Goal: Information Seeking & Learning: Understand process/instructions

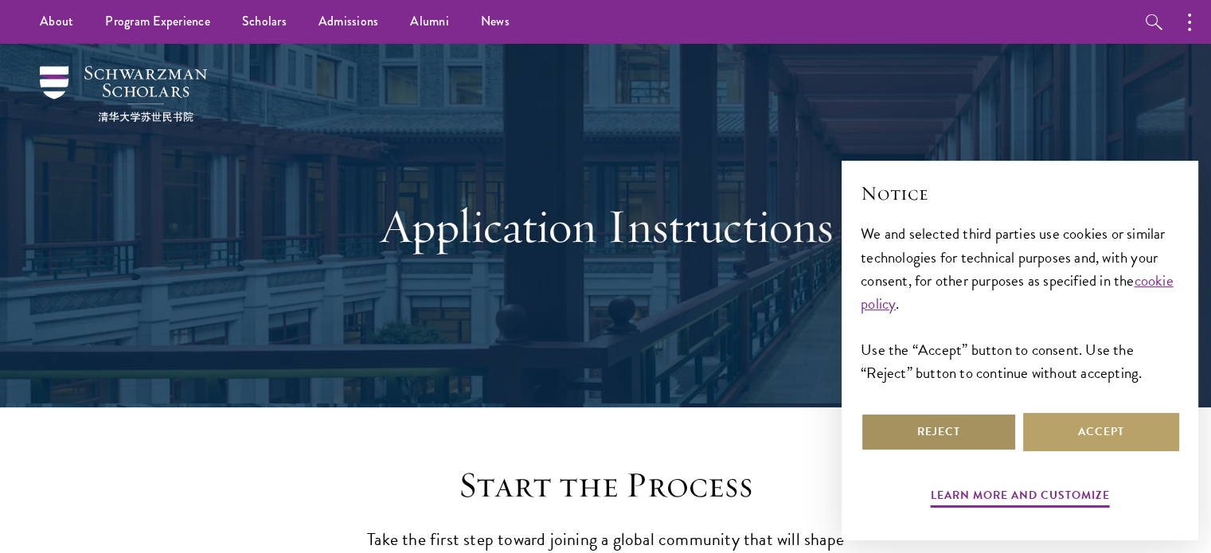
click at [968, 438] on button "Reject" at bounding box center [939, 432] width 156 height 38
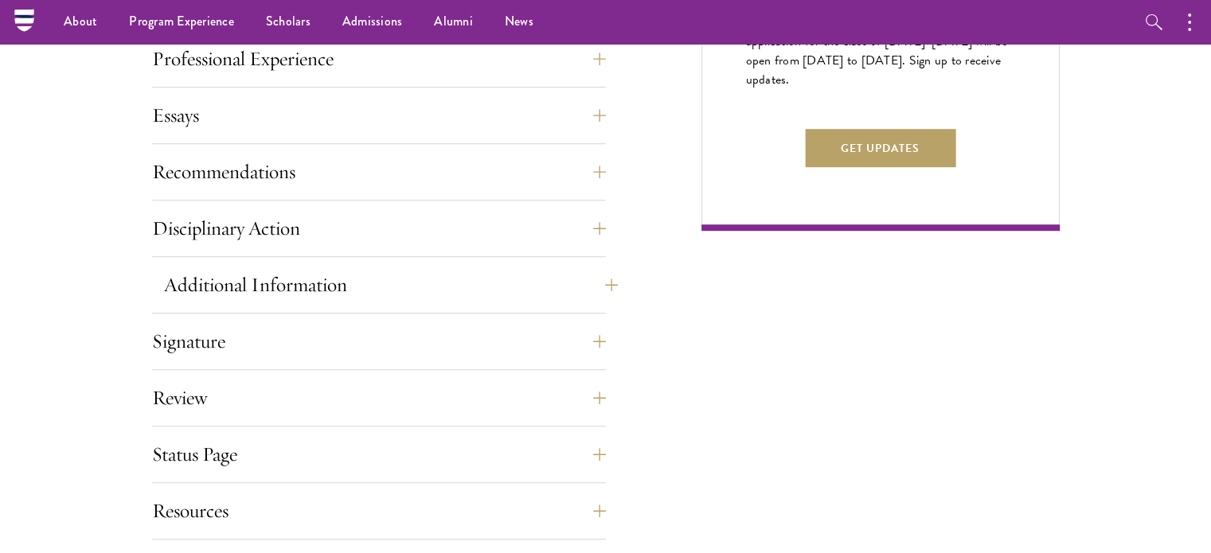
scroll to position [976, 0]
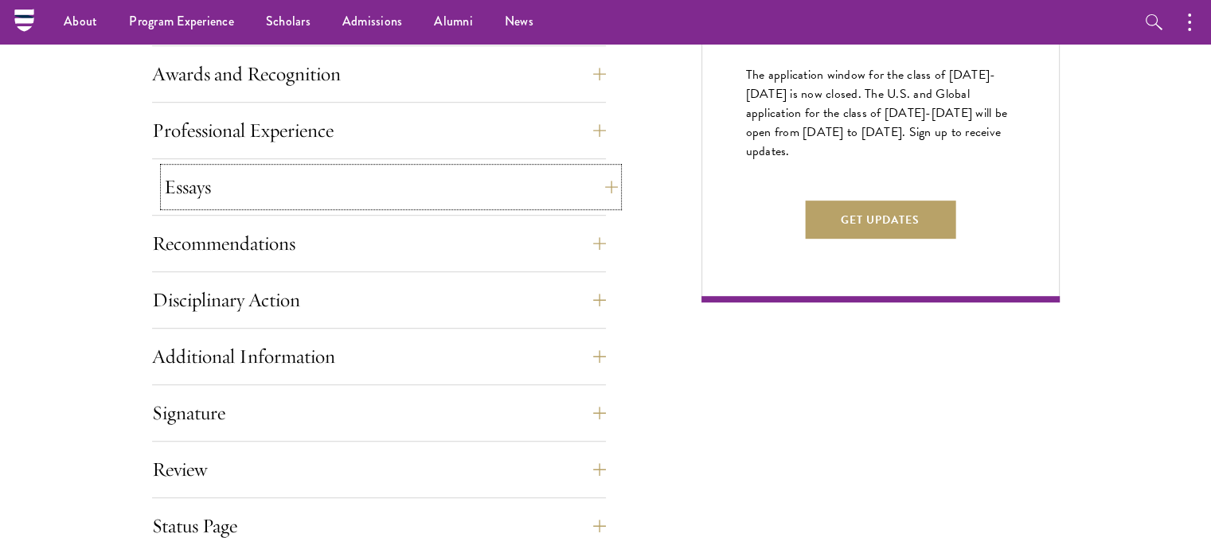
click at [240, 177] on button "Essays" at bounding box center [391, 187] width 454 height 38
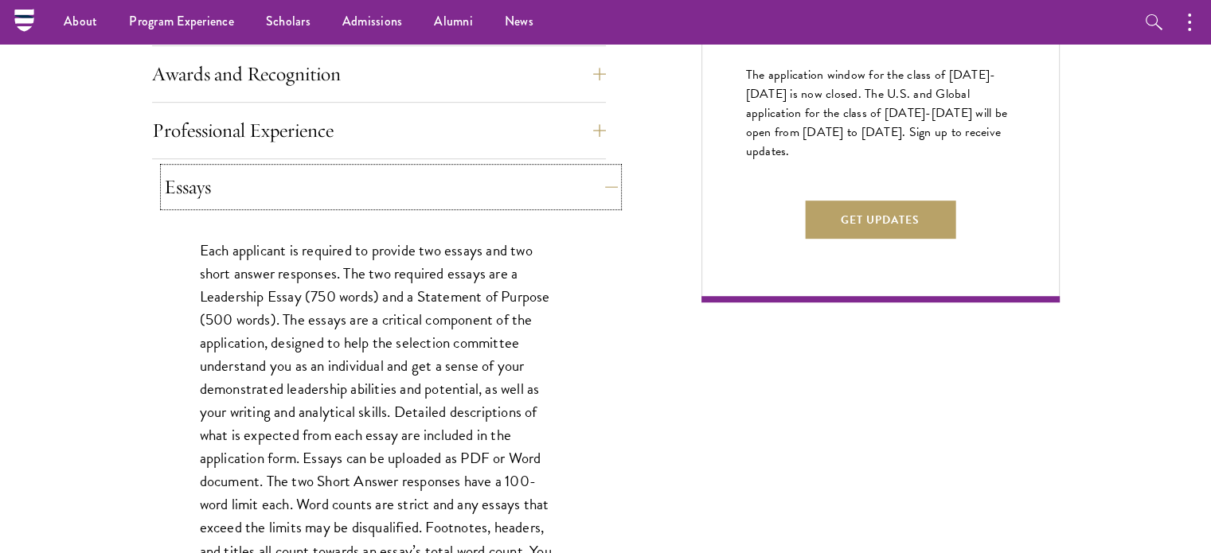
click at [248, 204] on button "Essays" at bounding box center [391, 187] width 454 height 38
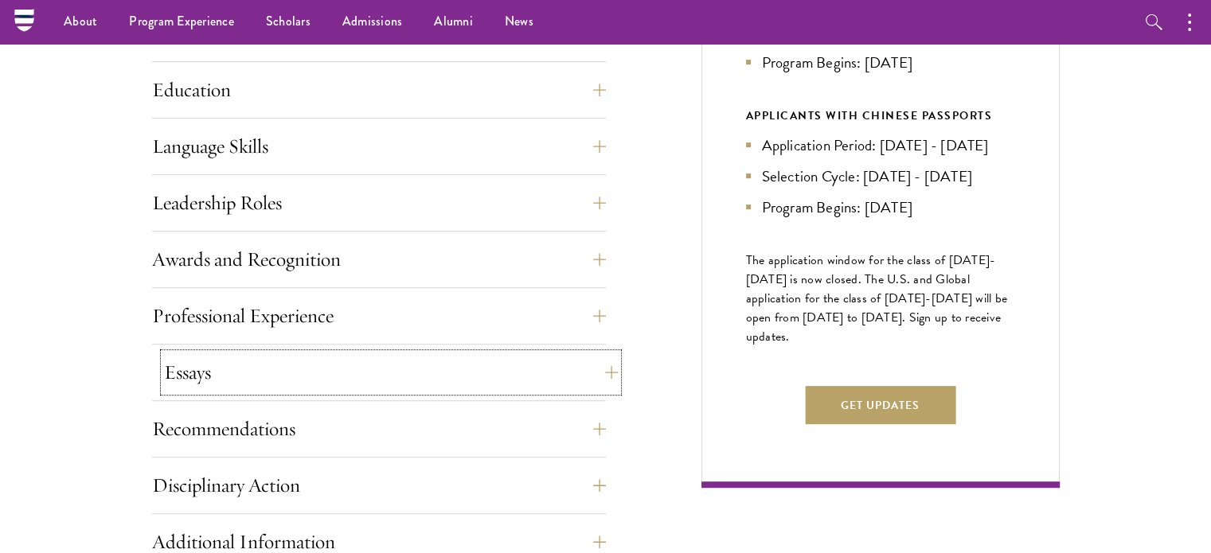
scroll to position [790, 0]
click at [330, 299] on button "Professional Experience" at bounding box center [391, 317] width 454 height 38
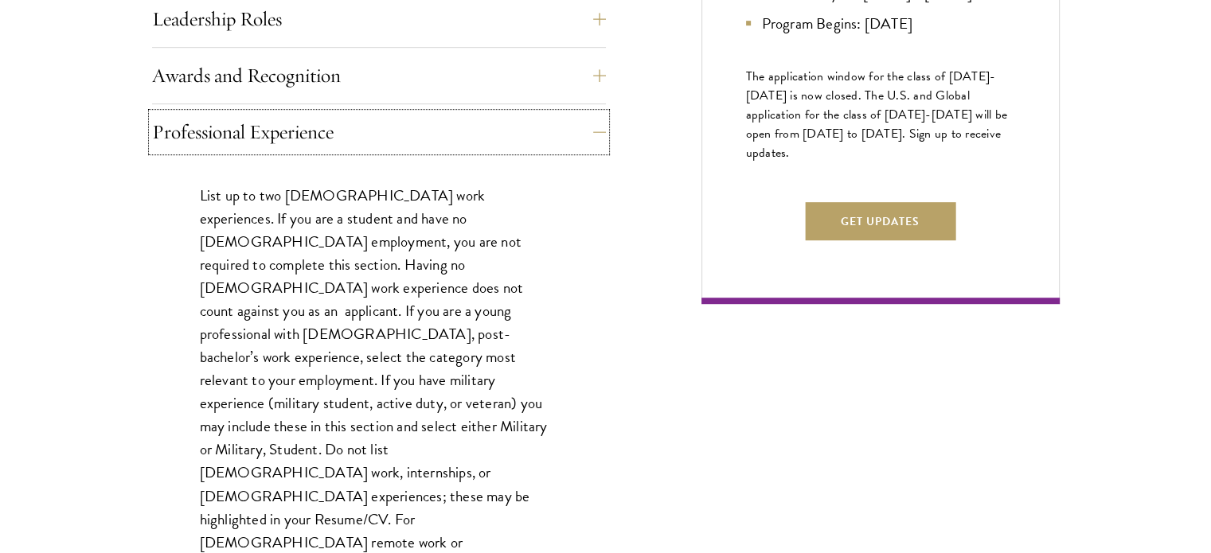
scroll to position [976, 0]
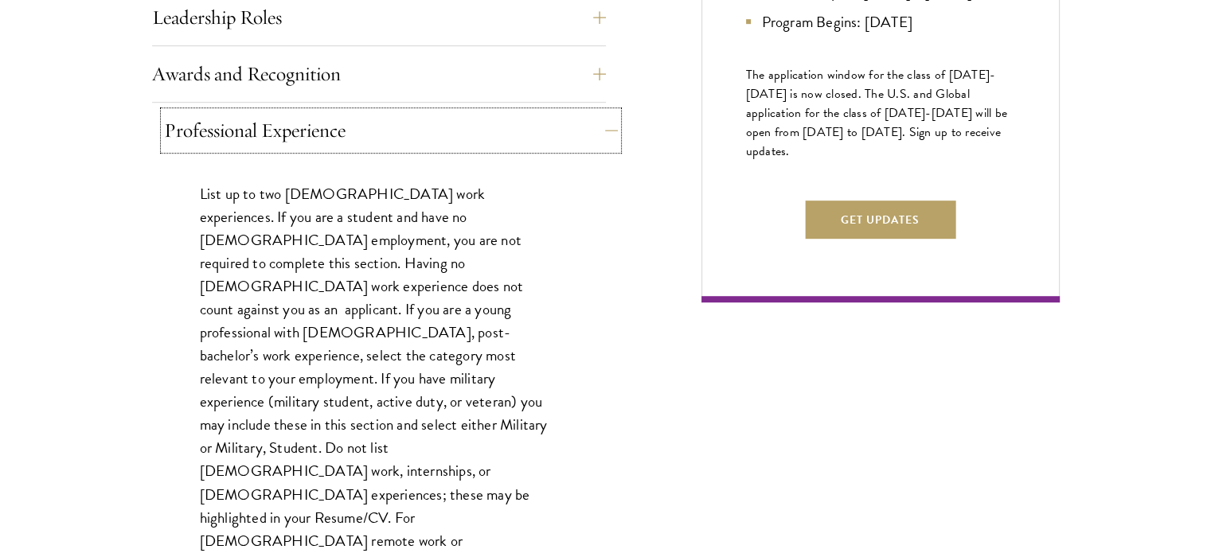
click at [295, 130] on button "Professional Experience" at bounding box center [391, 130] width 454 height 38
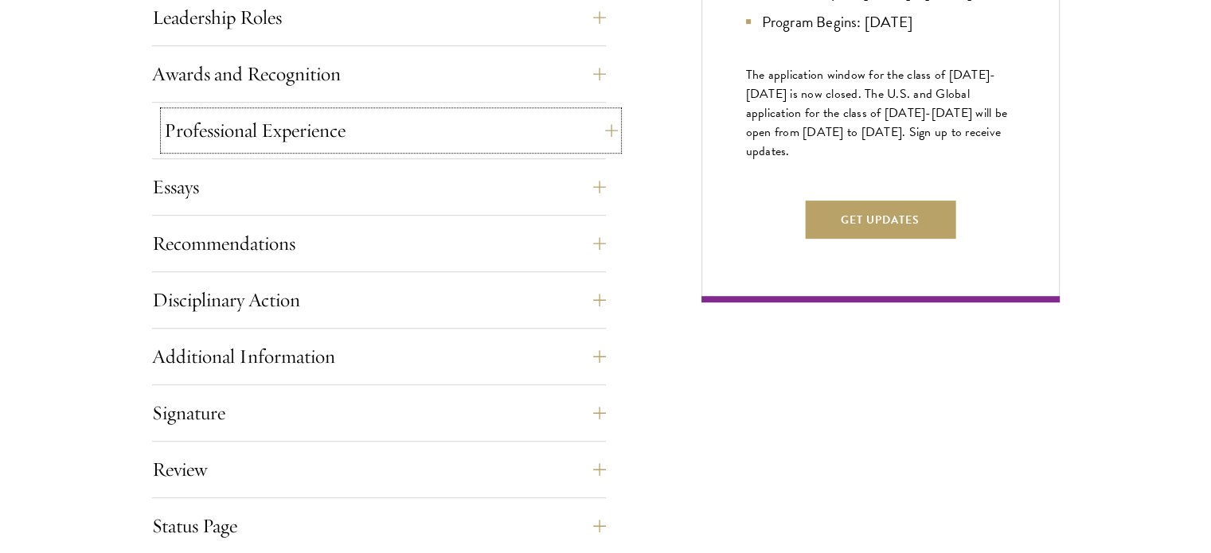
scroll to position [790, 0]
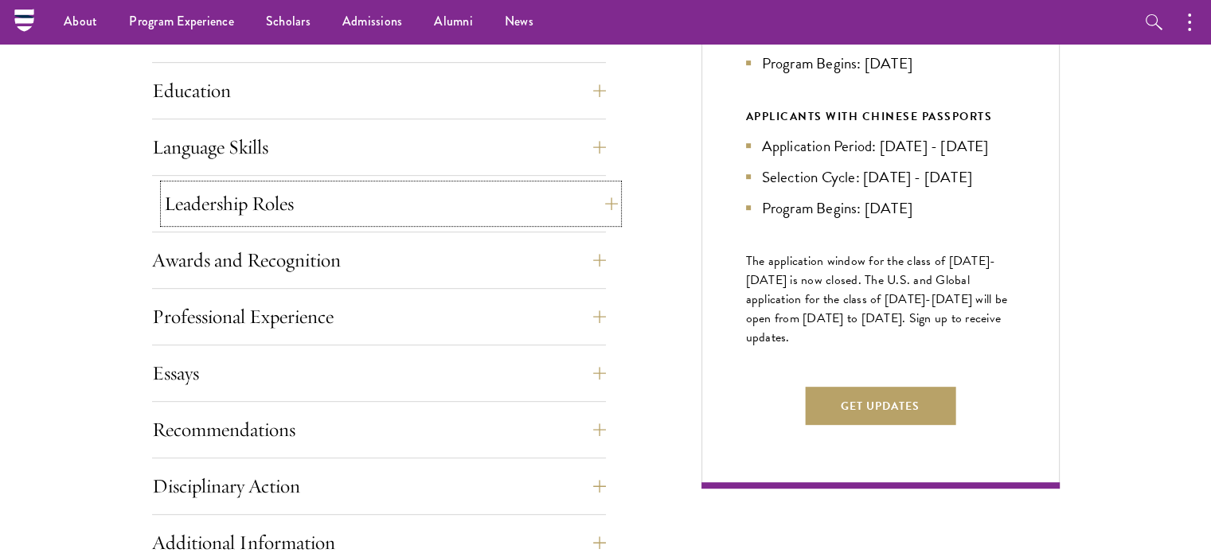
click at [264, 207] on button "Leadership Roles" at bounding box center [391, 204] width 454 height 38
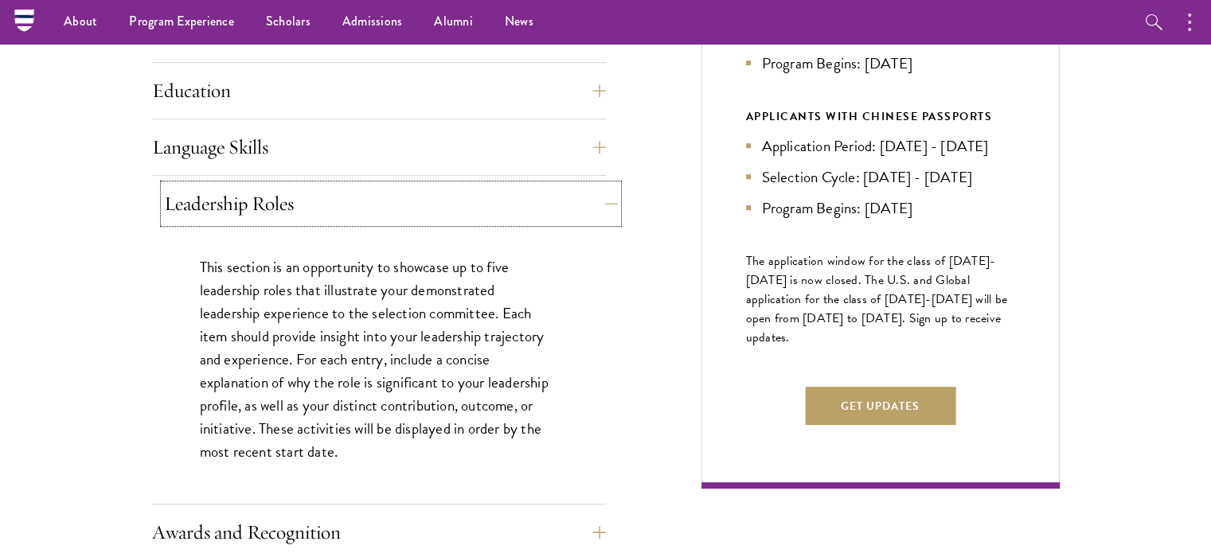
click at [264, 193] on button "Leadership Roles" at bounding box center [391, 204] width 454 height 38
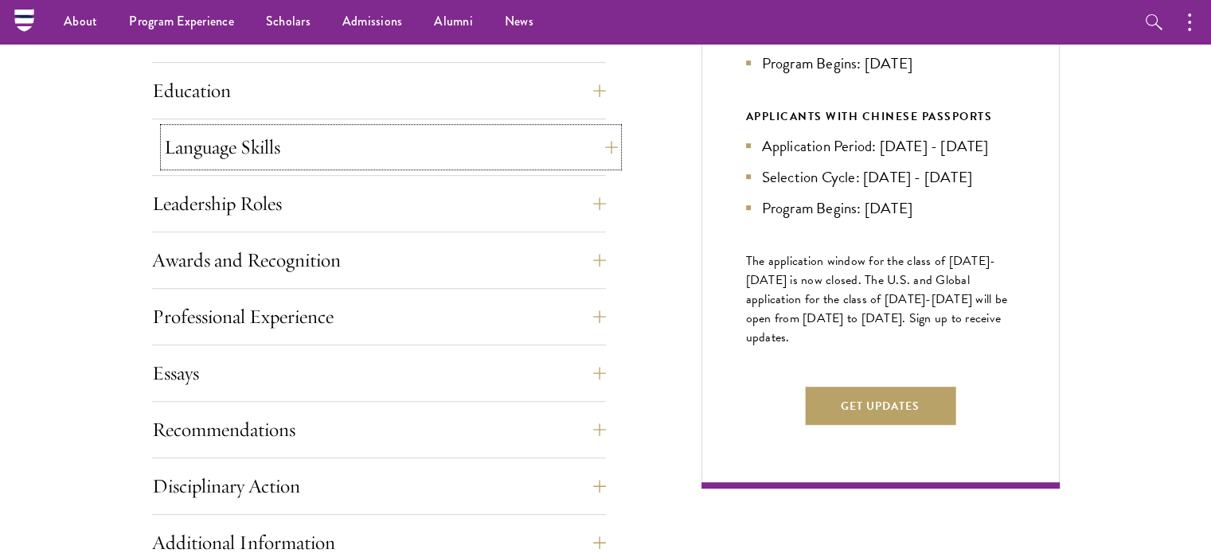
click at [278, 147] on button "Language Skills" at bounding box center [391, 147] width 454 height 38
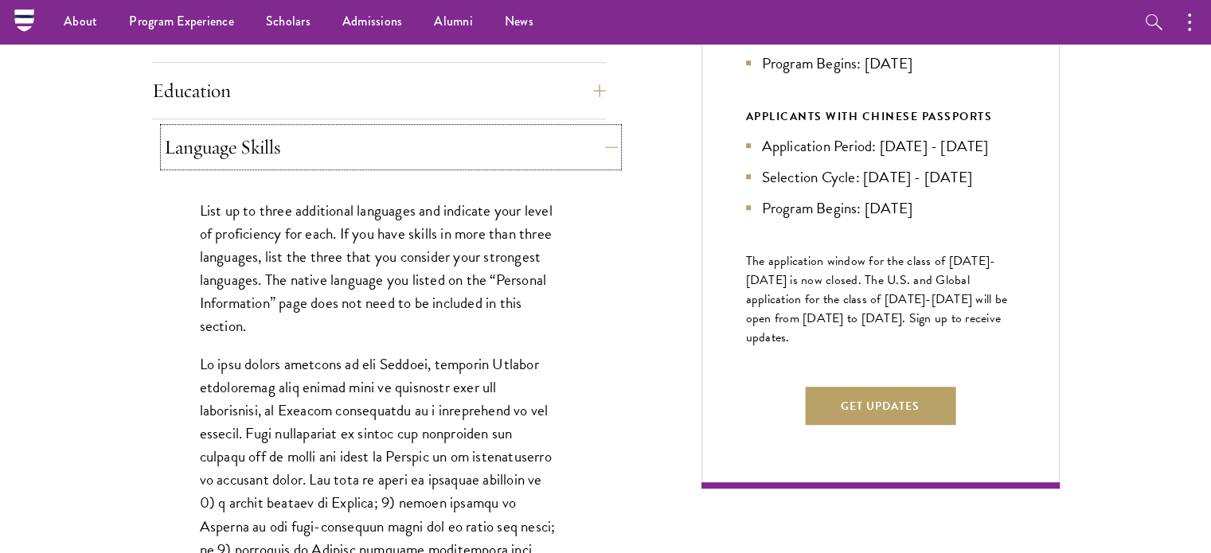
click at [278, 147] on button "Language Skills" at bounding box center [391, 147] width 454 height 38
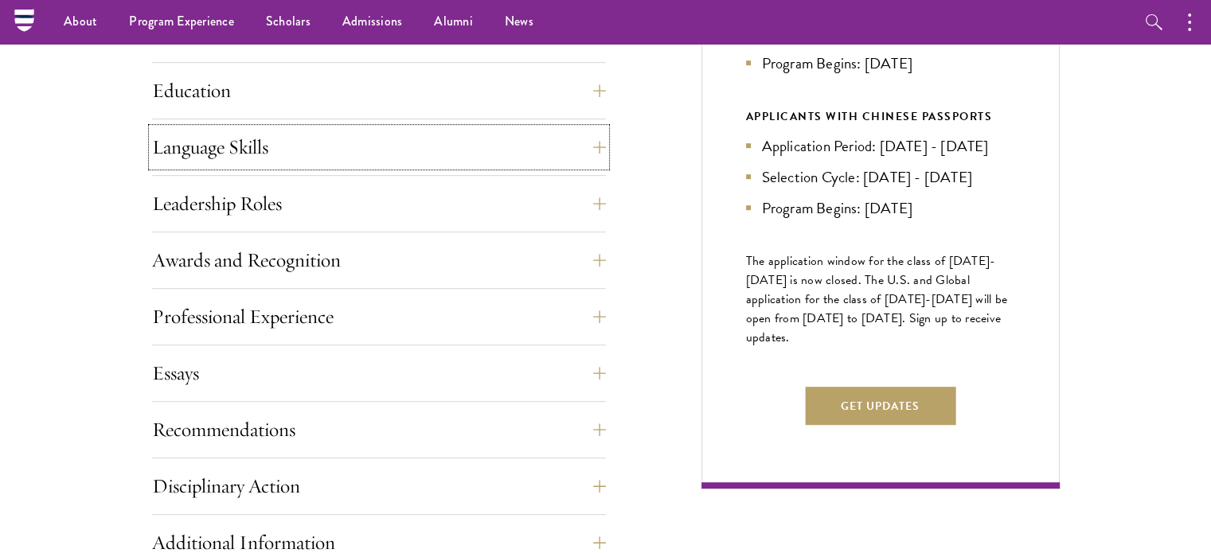
scroll to position [605, 0]
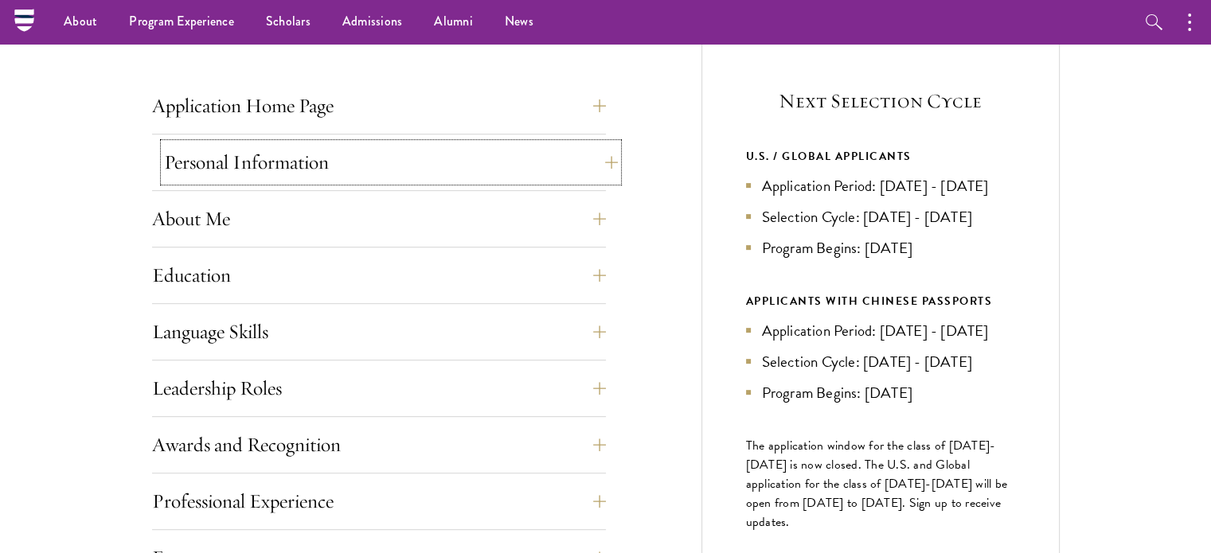
click at [389, 168] on button "Personal Information" at bounding box center [391, 162] width 454 height 38
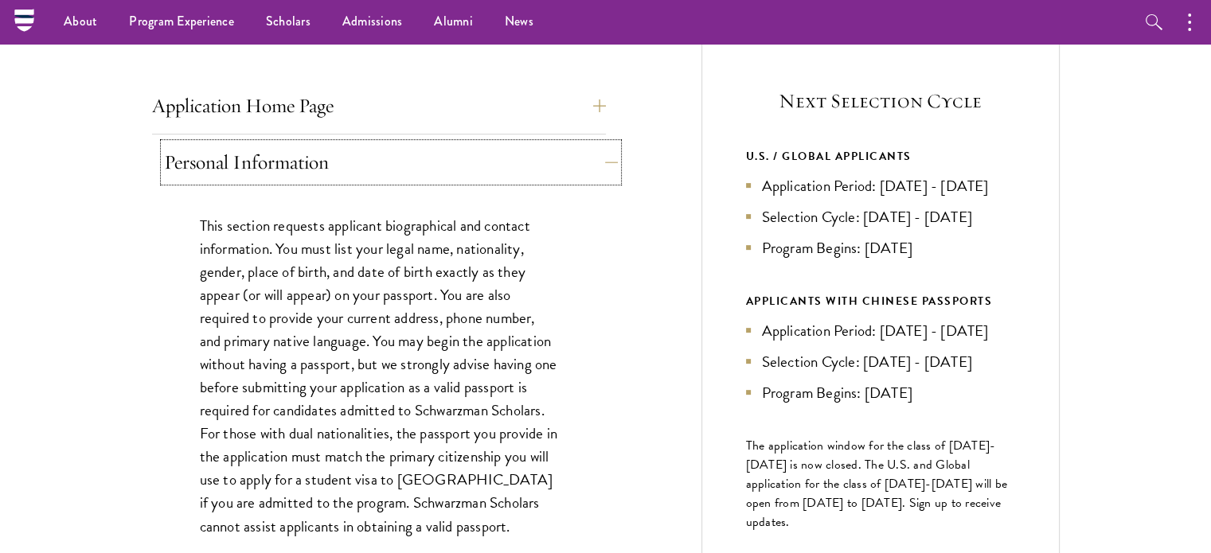
click at [385, 168] on button "Personal Information" at bounding box center [391, 162] width 454 height 38
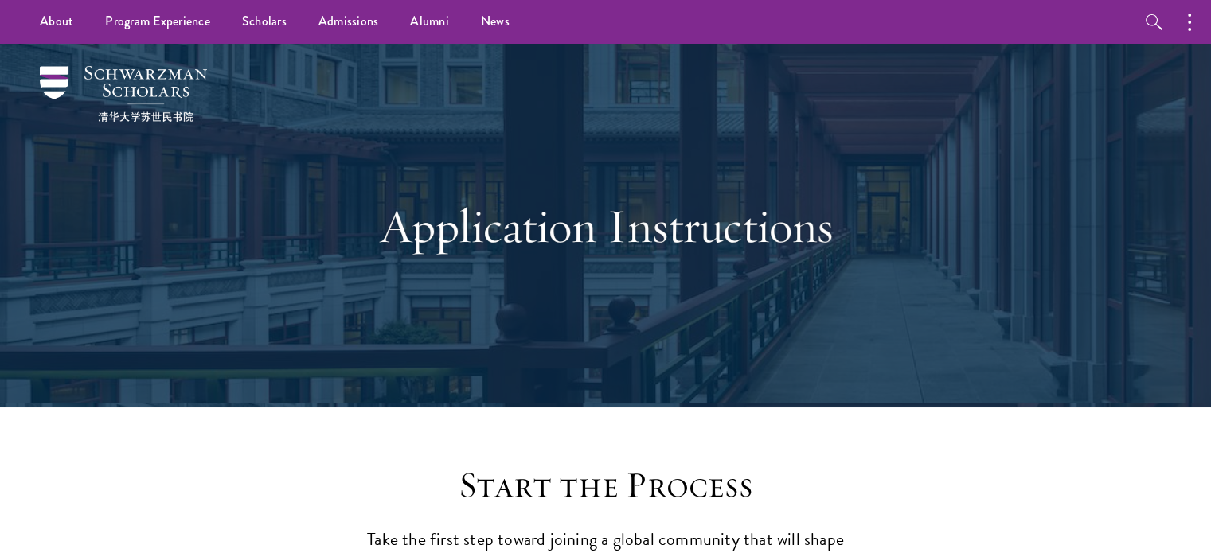
scroll to position [0, 0]
